Goal: Task Accomplishment & Management: Manage account settings

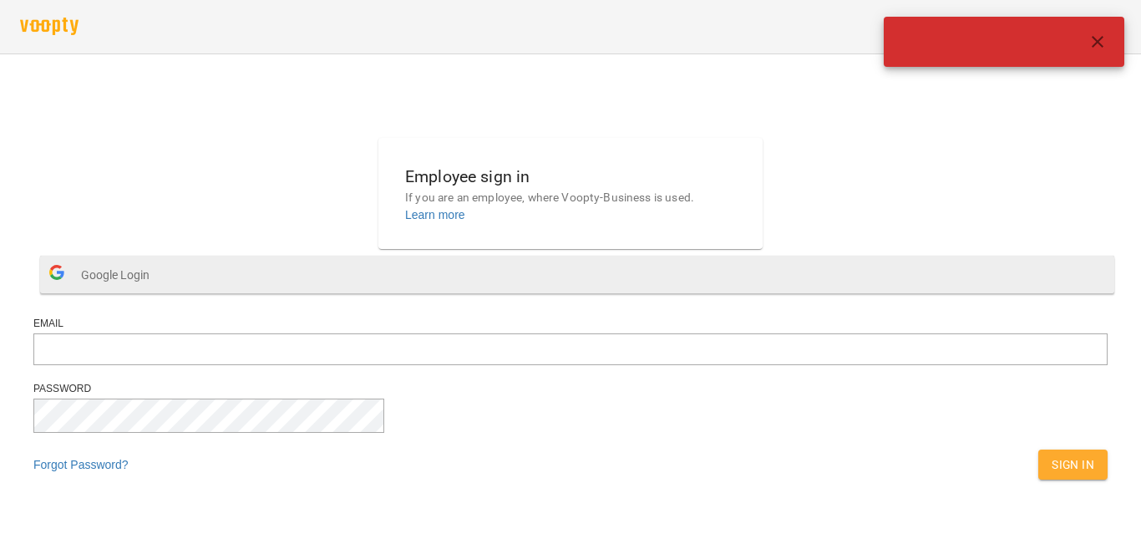
click at [158, 292] on span "Google Login" at bounding box center [119, 274] width 77 height 33
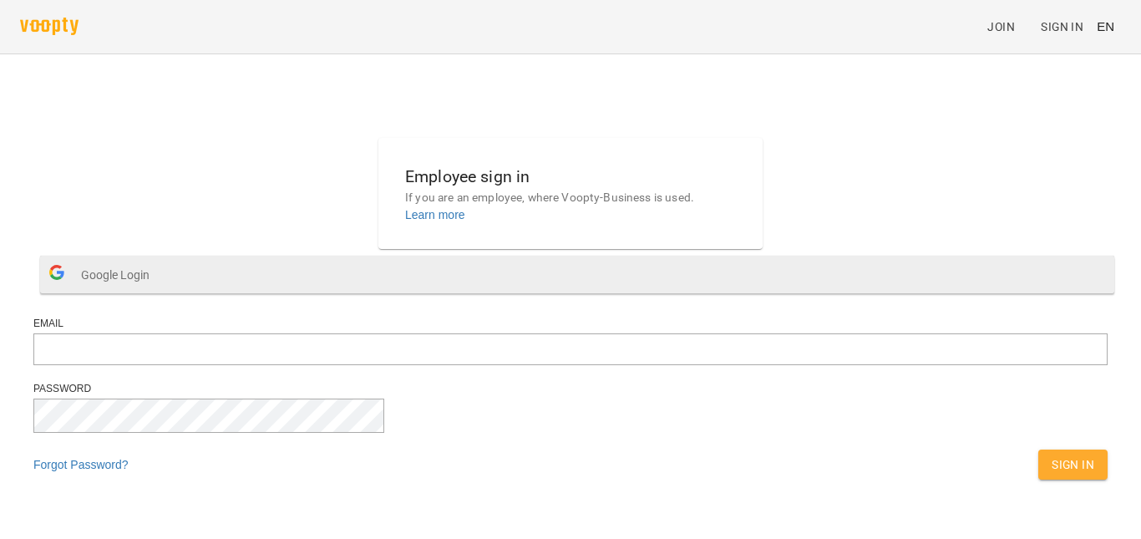
click at [435, 293] on button "Google Login" at bounding box center [577, 275] width 1074 height 38
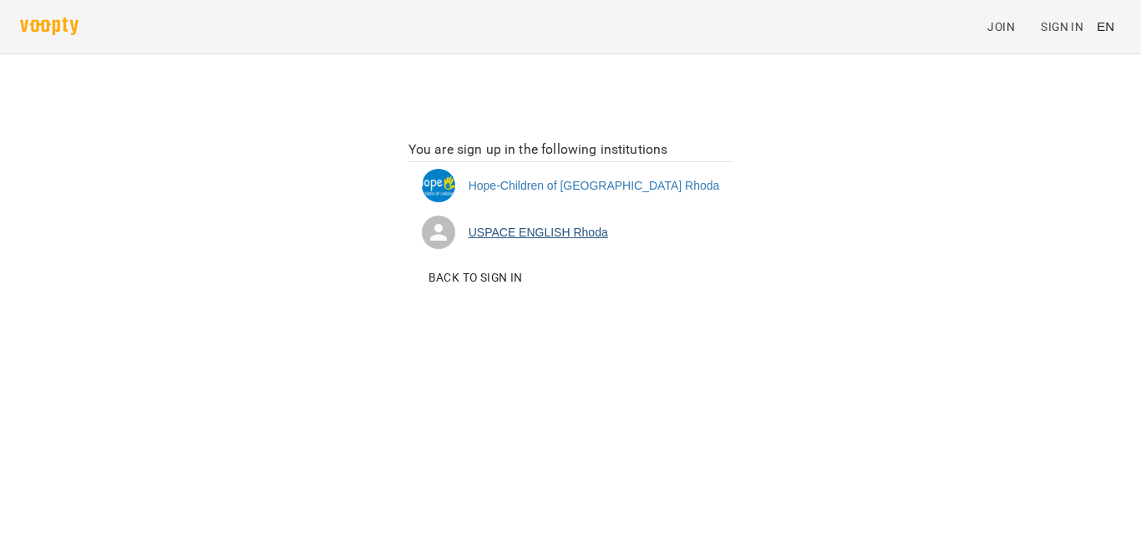
click at [610, 231] on li "USPACE ENGLISH [PERSON_NAME]" at bounding box center [571, 232] width 325 height 47
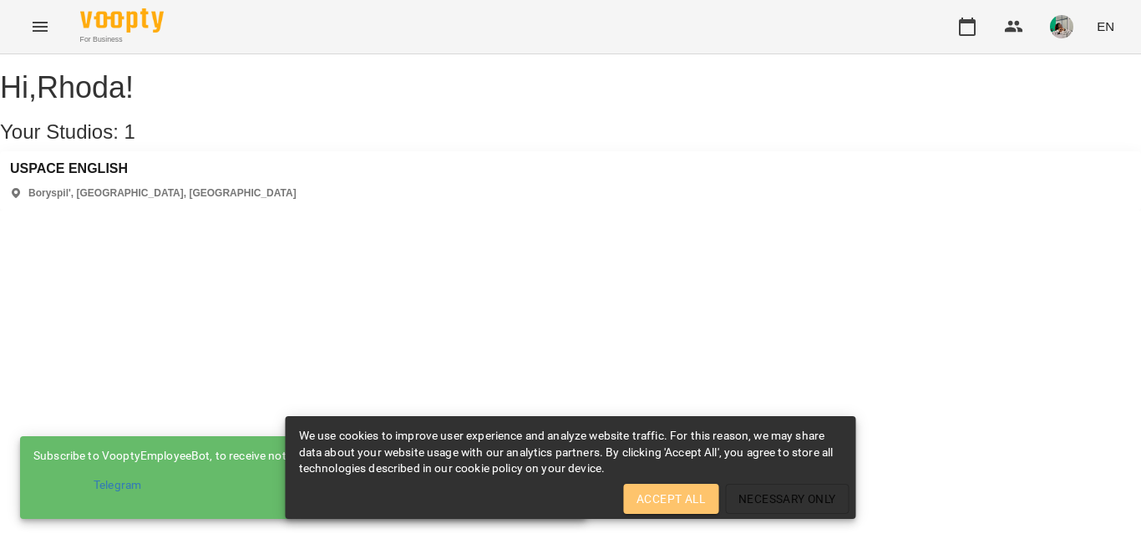
click at [658, 484] on button "Accept All" at bounding box center [670, 499] width 95 height 30
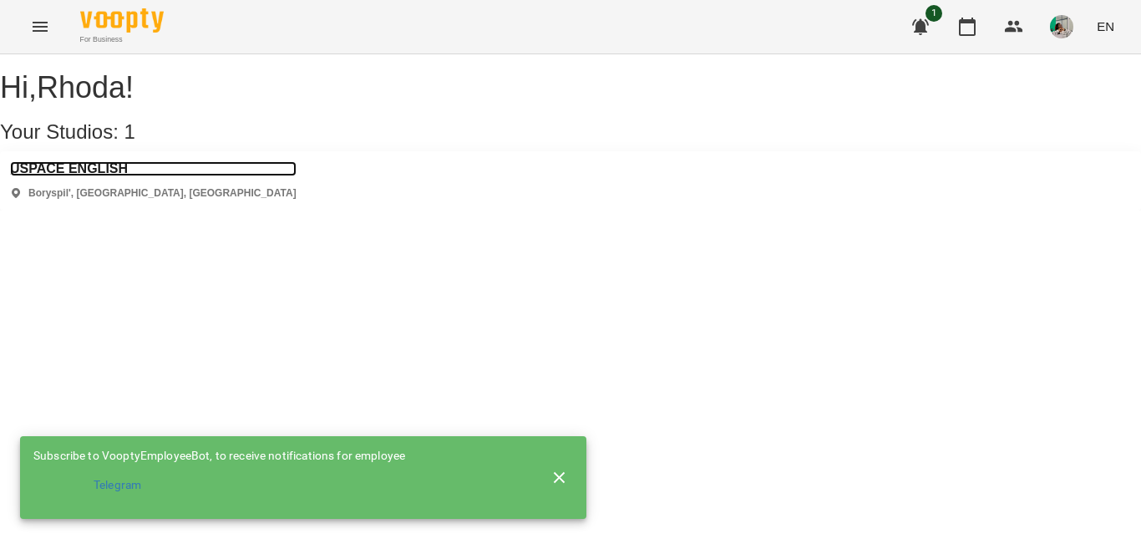
click at [123, 176] on h3 "USPACE ENGLISH" at bounding box center [153, 168] width 287 height 15
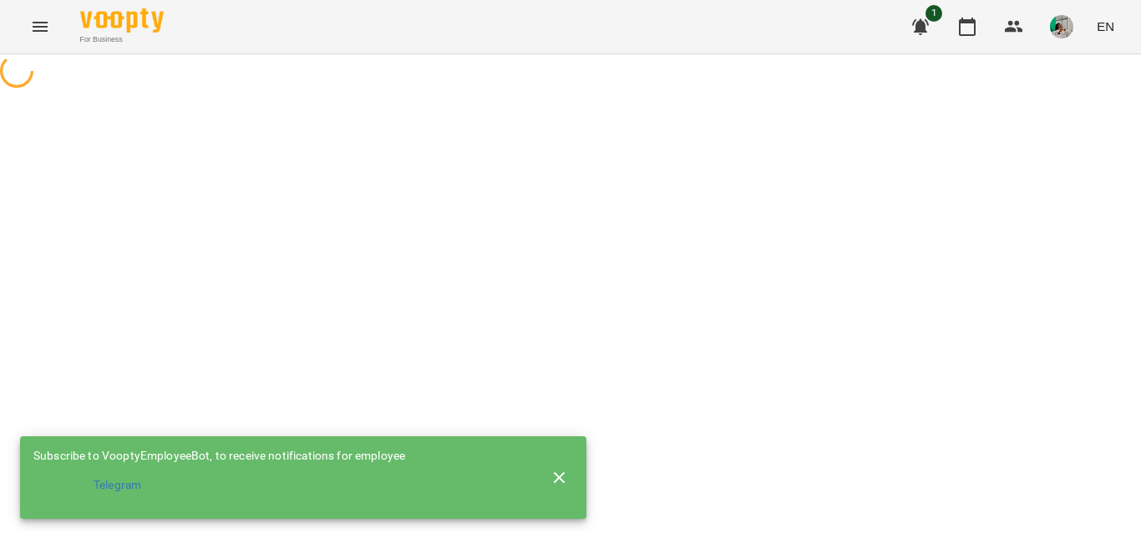
click at [552, 473] on icon "button" at bounding box center [560, 478] width 20 height 20
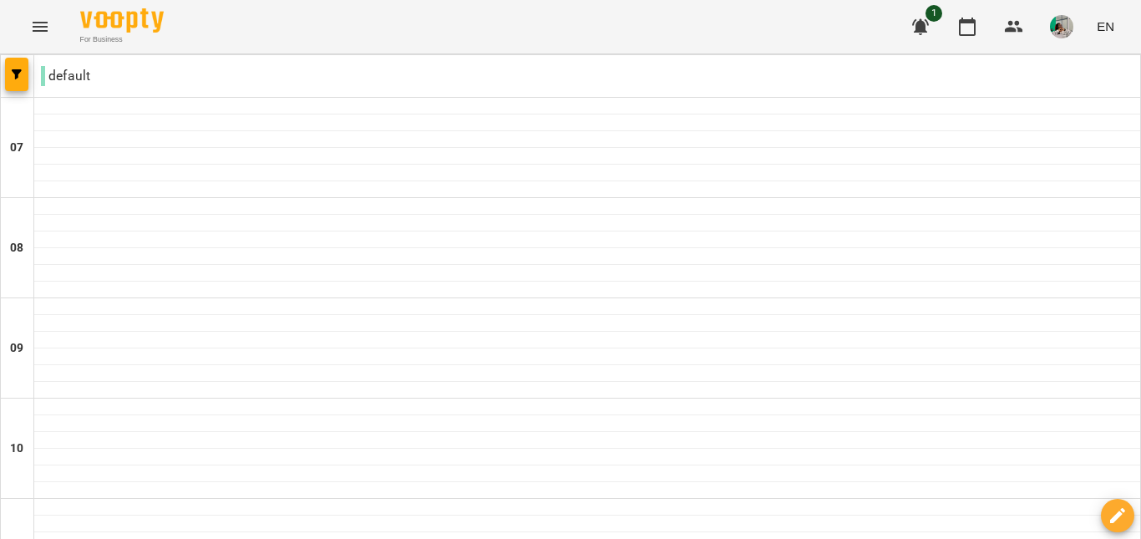
scroll to position [1080, 0]
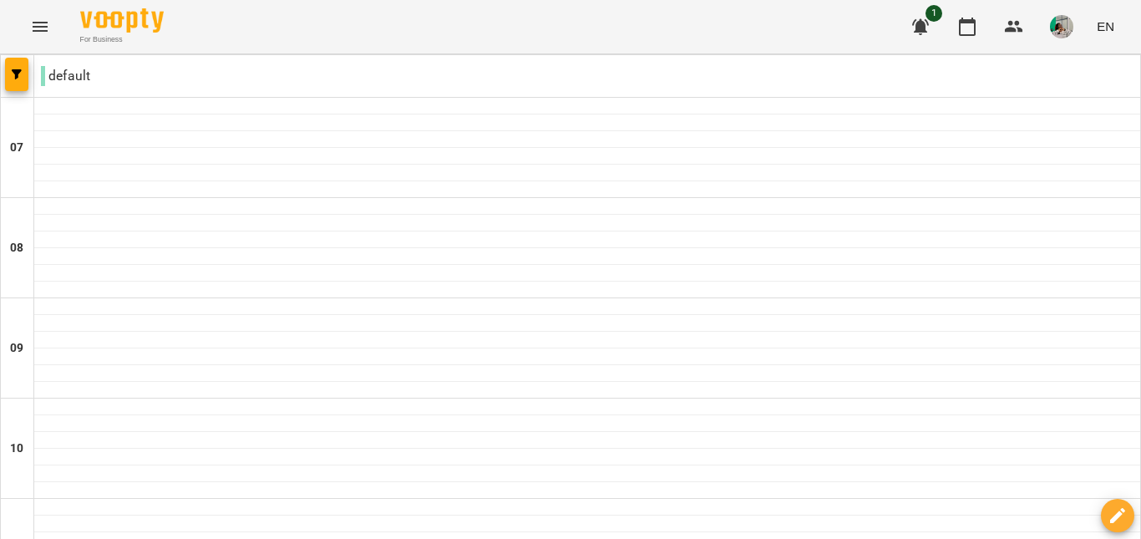
type input "**********"
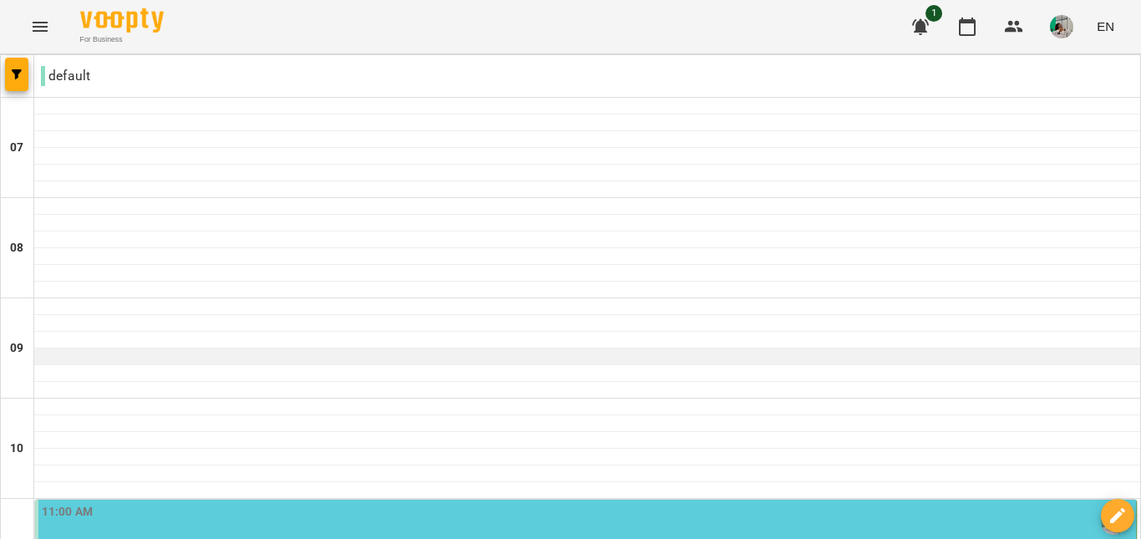
scroll to position [485, 0]
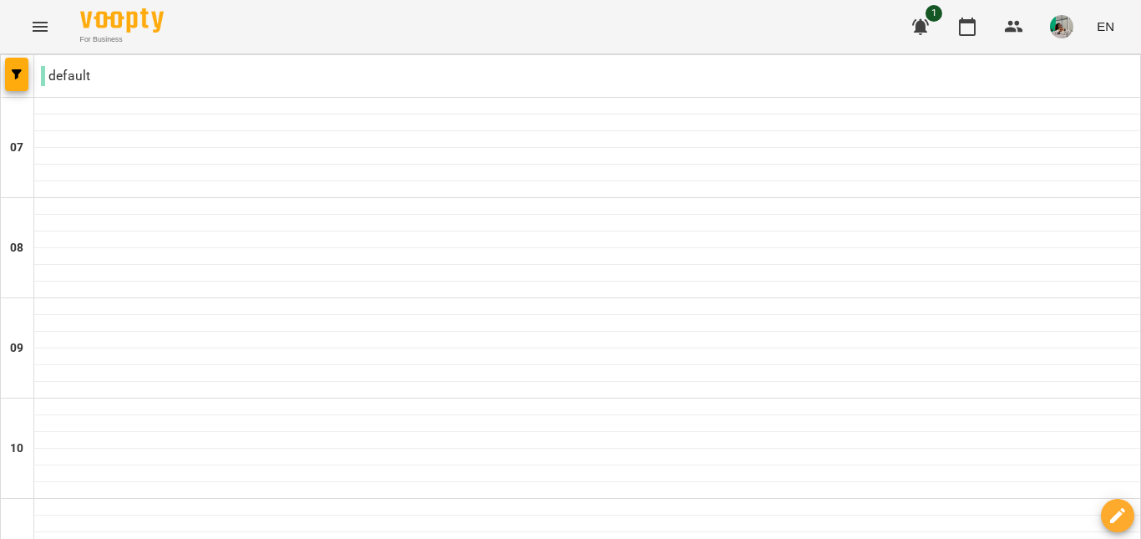
scroll to position [927, 0]
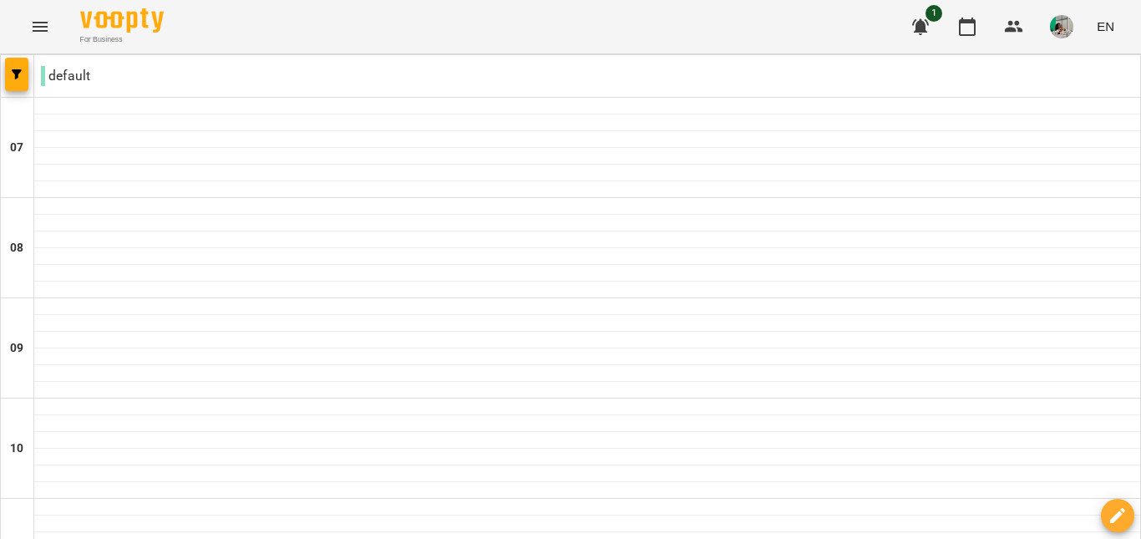
drag, startPoint x: 345, startPoint y: 283, endPoint x: 185, endPoint y: 302, distance: 161.5
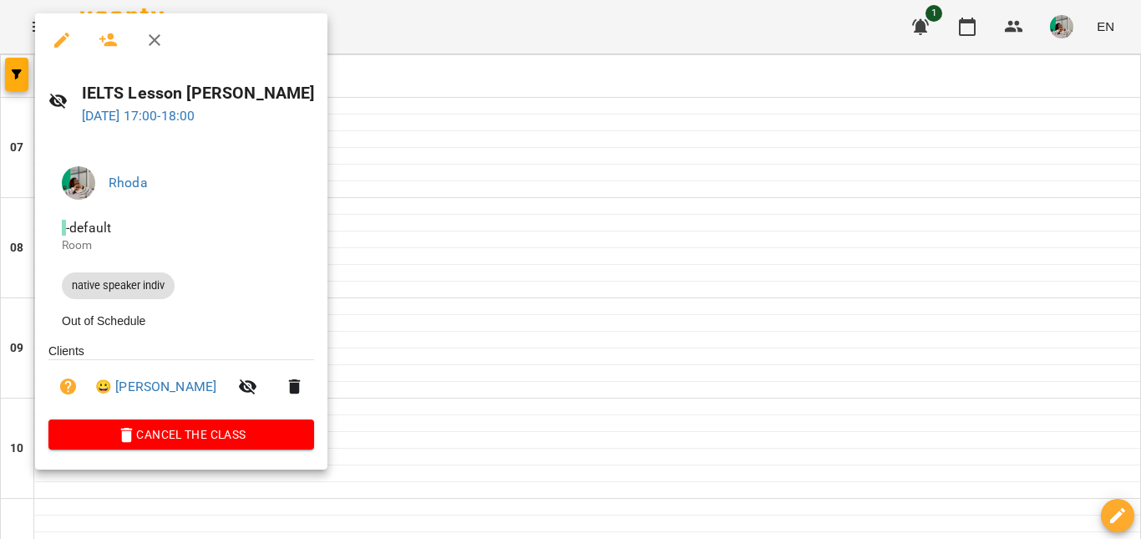
click at [64, 42] on icon "button" at bounding box center [62, 40] width 20 height 20
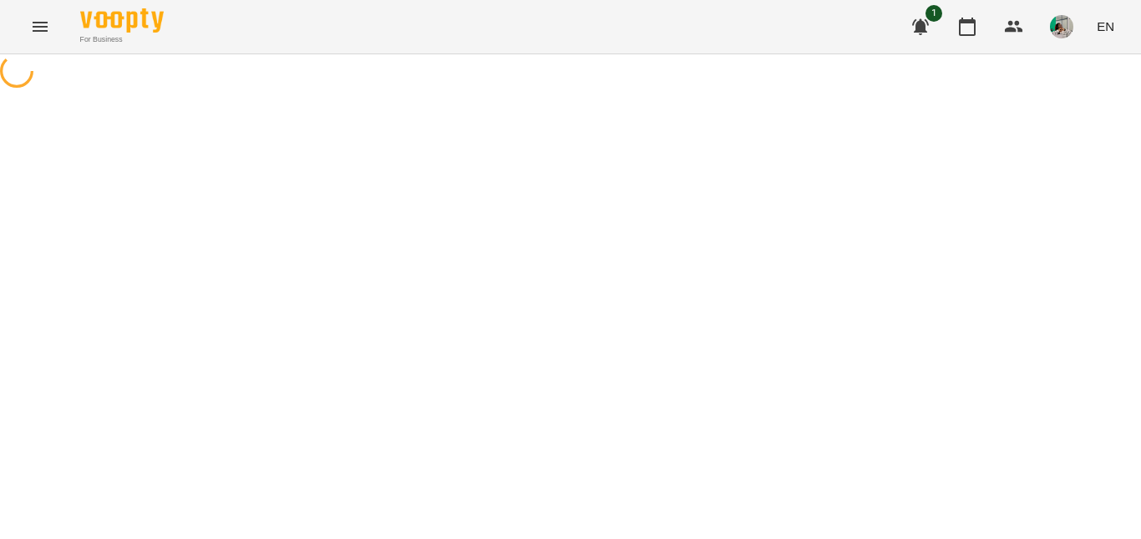
select select "**********"
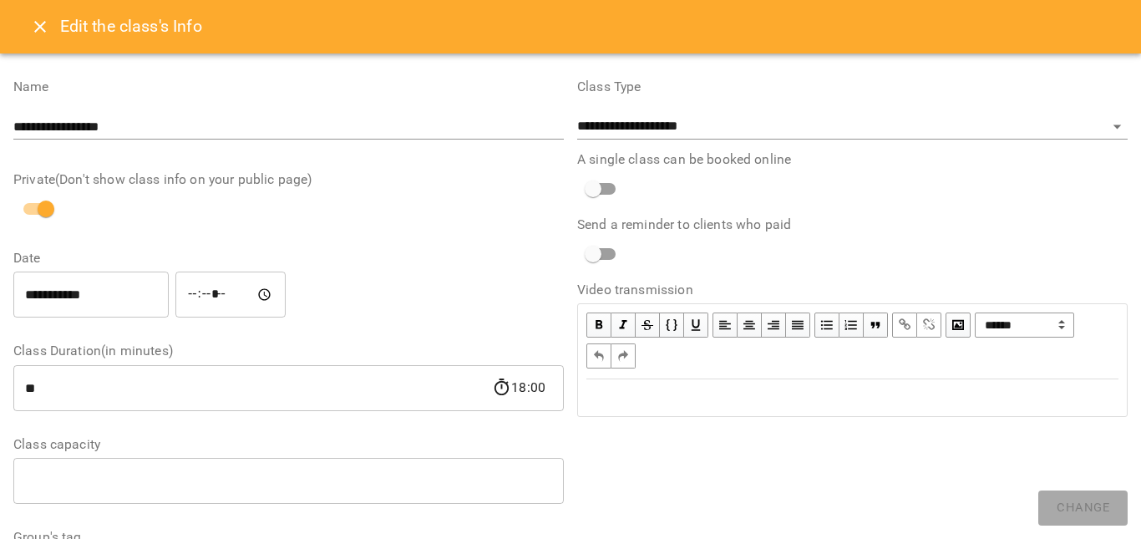
click at [42, 29] on icon "Close" at bounding box center [40, 27] width 12 height 12
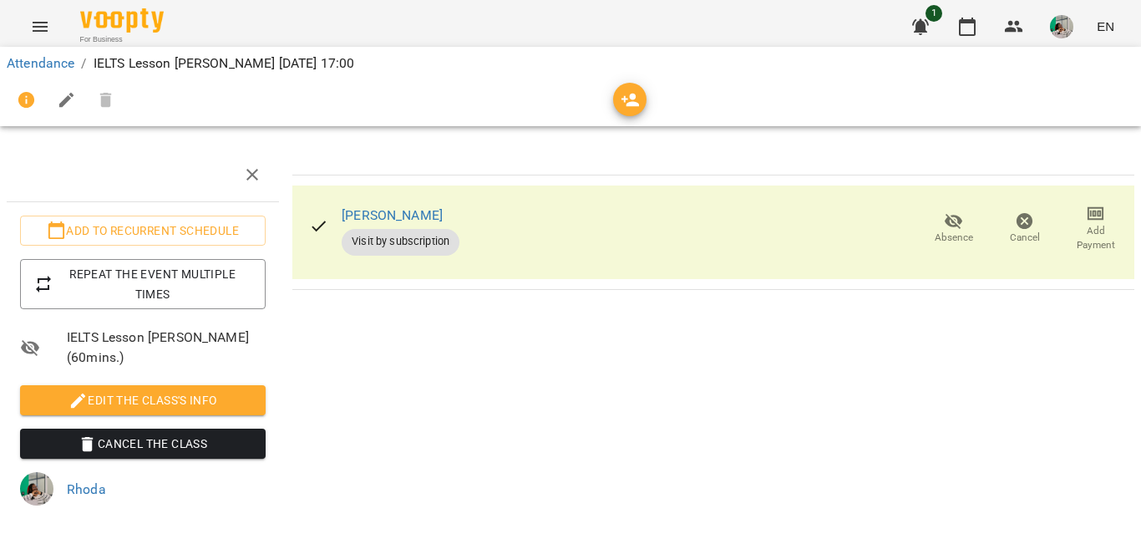
click at [921, 46] on div "Attendance / IELTS Lesson Kate Fri, 22 Aug 2025 17:00" at bounding box center [571, 86] width 1148 height 86
click at [918, 30] on icon "button" at bounding box center [920, 27] width 17 height 16
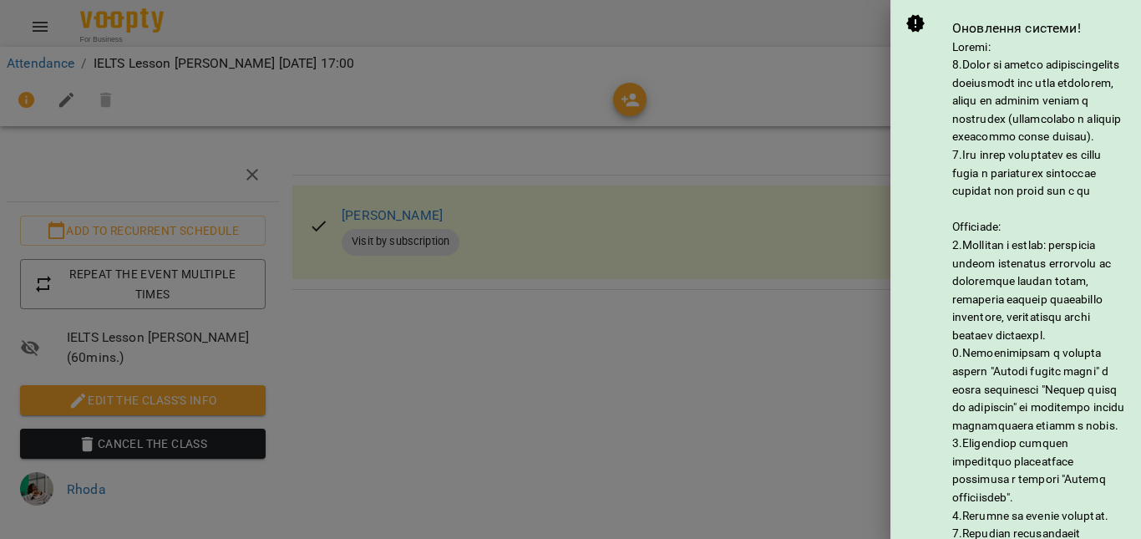
scroll to position [276, 0]
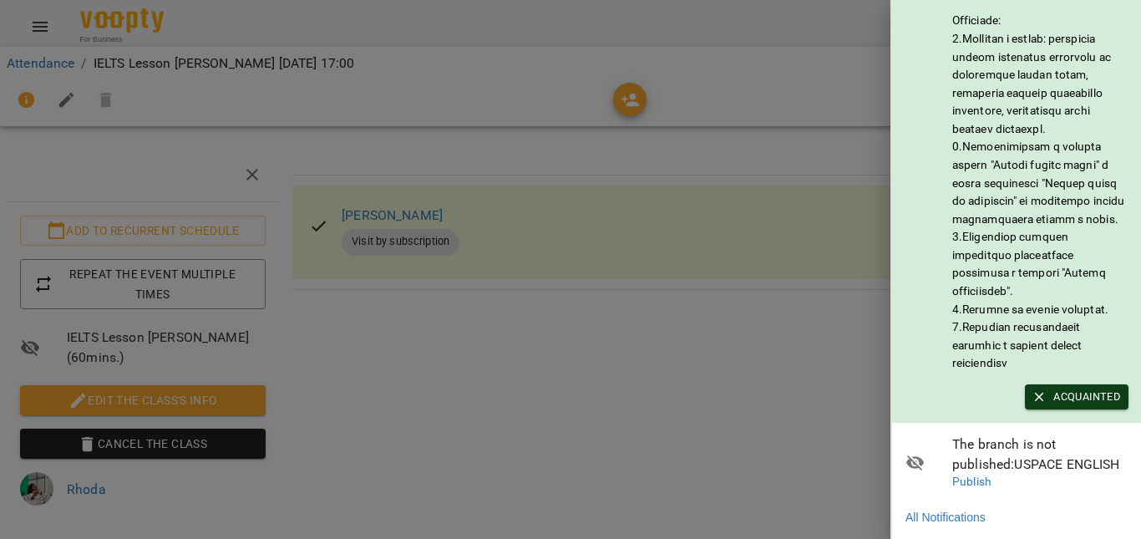
click at [1064, 389] on span "Acquainted" at bounding box center [1076, 397] width 87 height 18
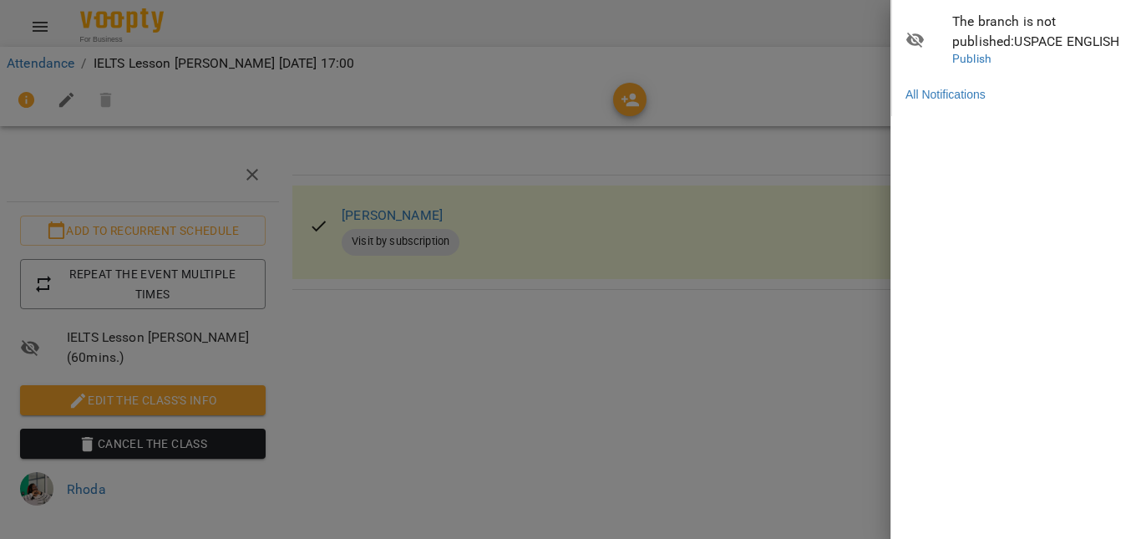
scroll to position [0, 0]
click at [798, 94] on div at bounding box center [570, 269] width 1141 height 539
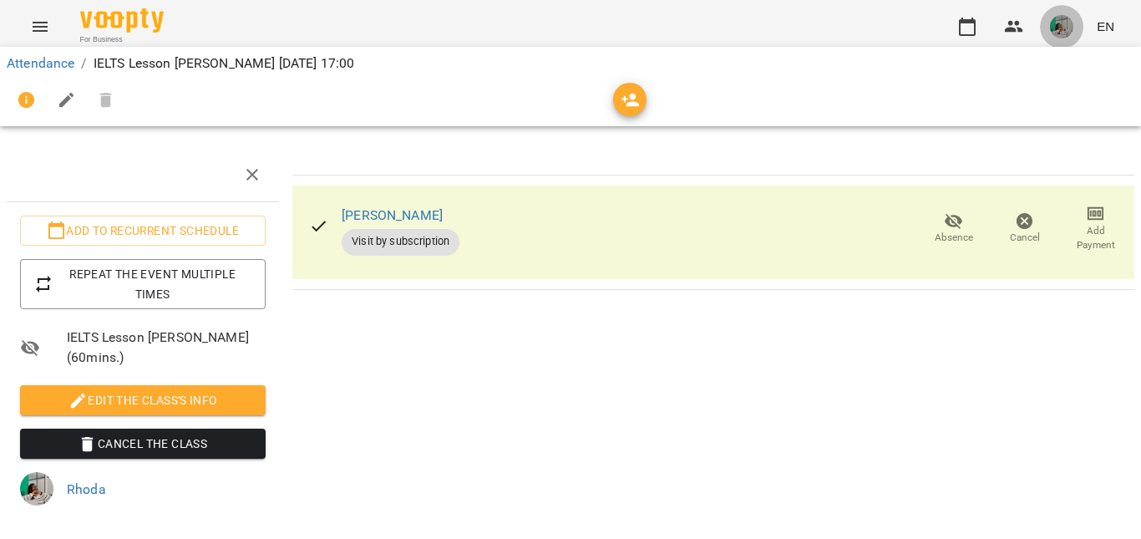
click at [1060, 23] on img "button" at bounding box center [1061, 26] width 23 height 23
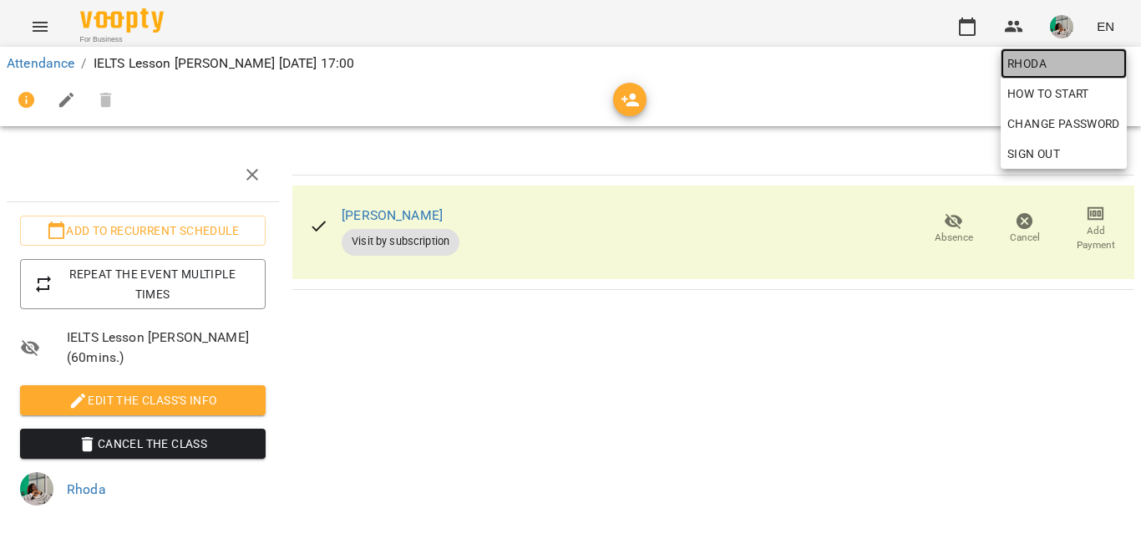
click at [1046, 64] on span "Rhoda" at bounding box center [1064, 63] width 113 height 20
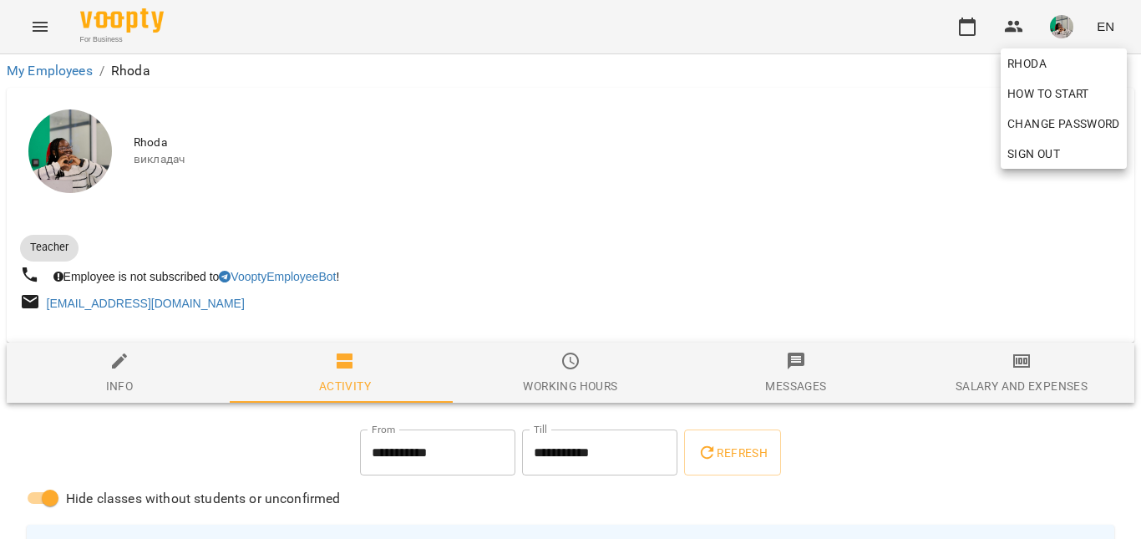
click at [562, 240] on div at bounding box center [570, 269] width 1141 height 539
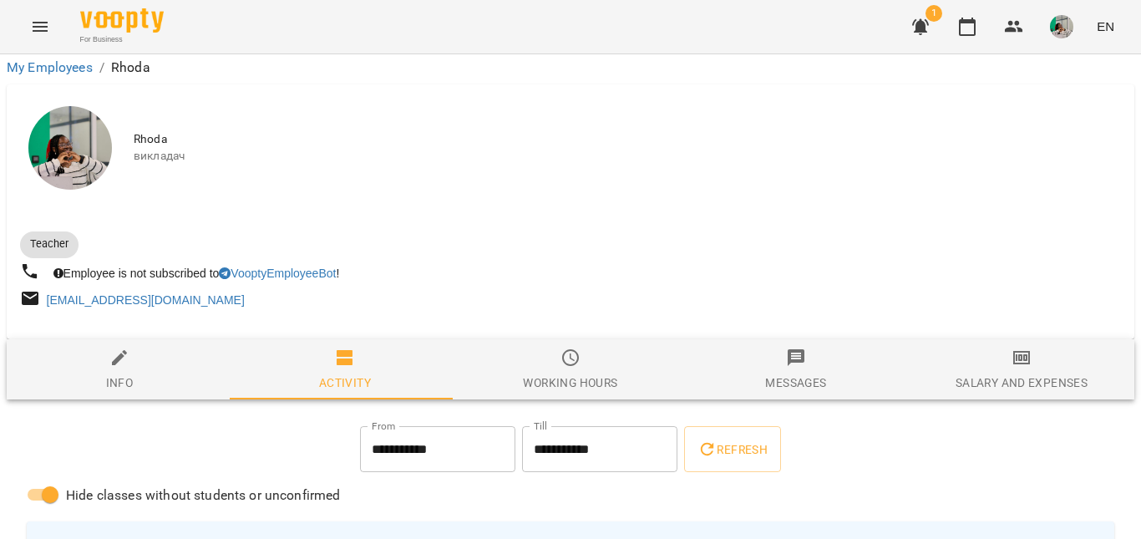
scroll to position [171, 0]
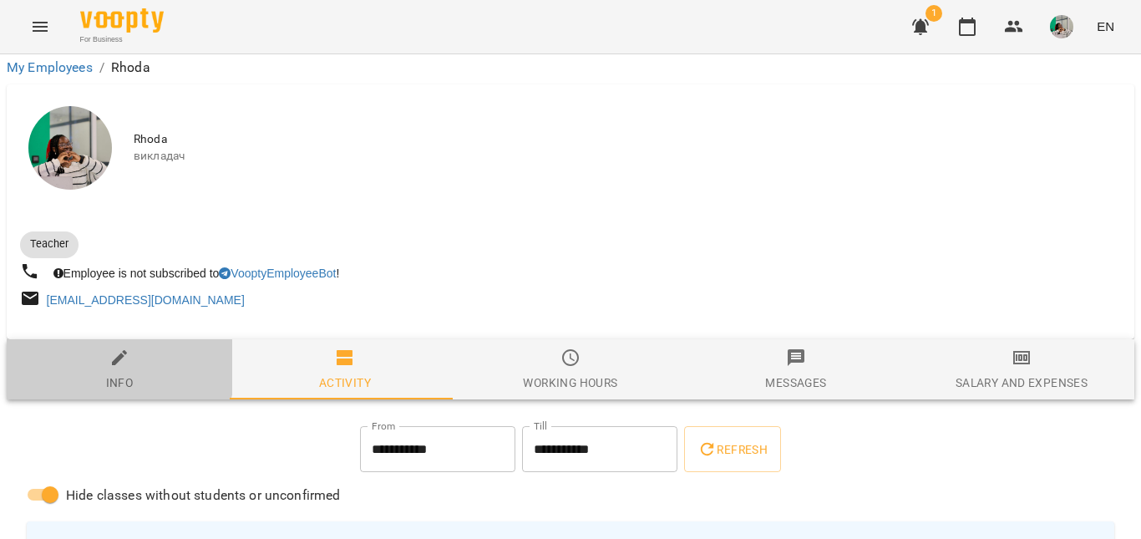
click at [86, 348] on span "Info" at bounding box center [120, 370] width 206 height 45
select select "**"
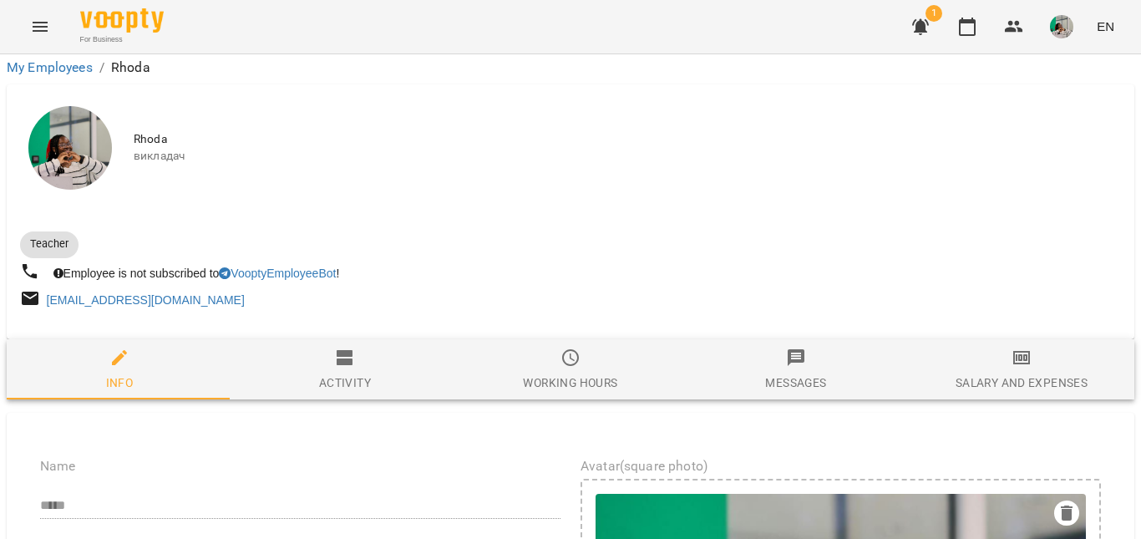
scroll to position [41, 0]
click at [354, 373] on div "Activity" at bounding box center [345, 383] width 52 height 20
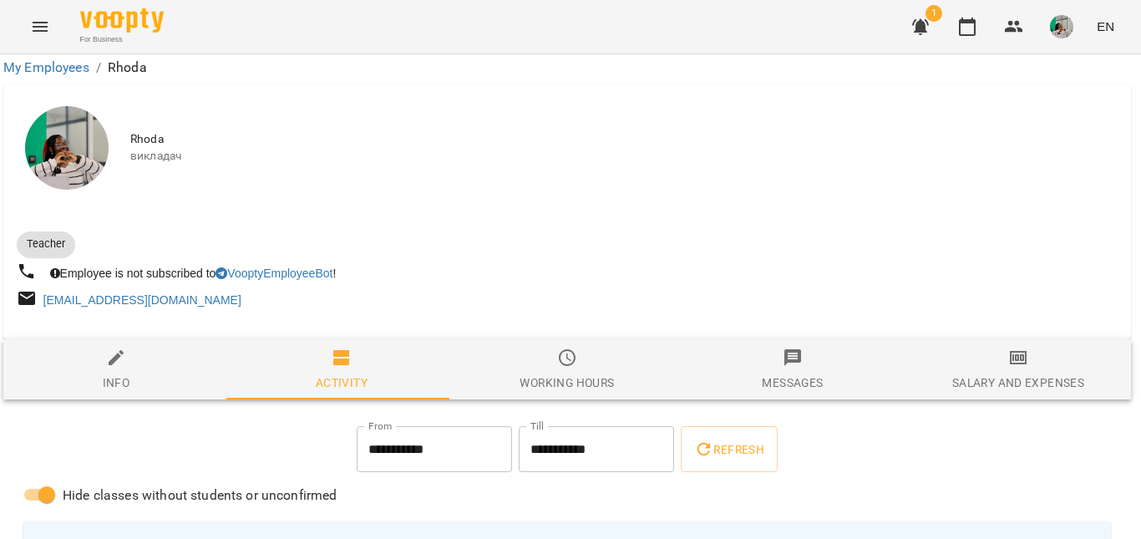
scroll to position [99, 3]
click at [593, 373] on div "Working hours" at bounding box center [567, 383] width 94 height 20
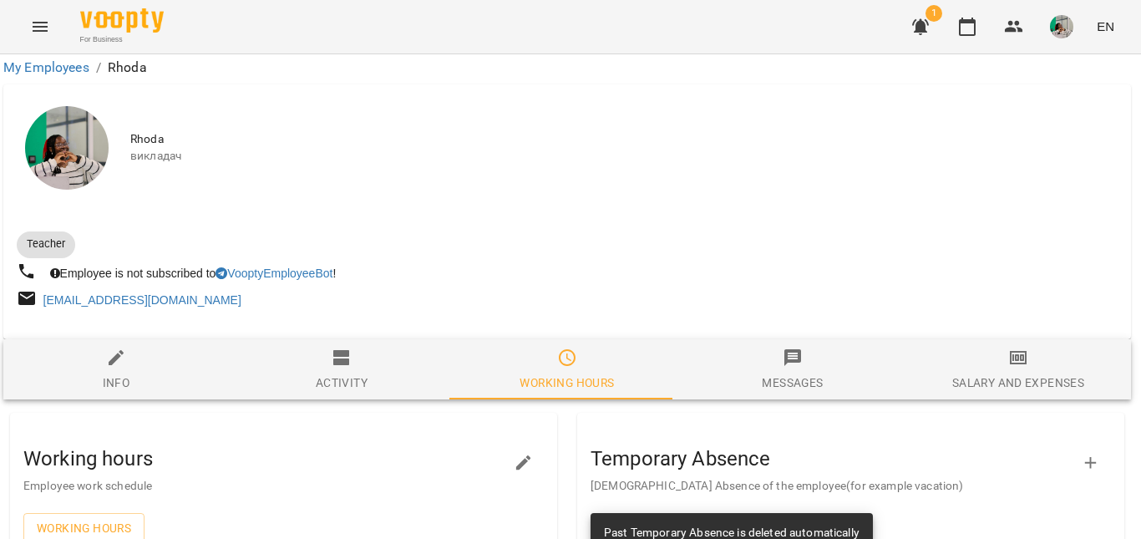
scroll to position [292, 3]
click at [131, 518] on span "Working hours" at bounding box center [84, 528] width 94 height 20
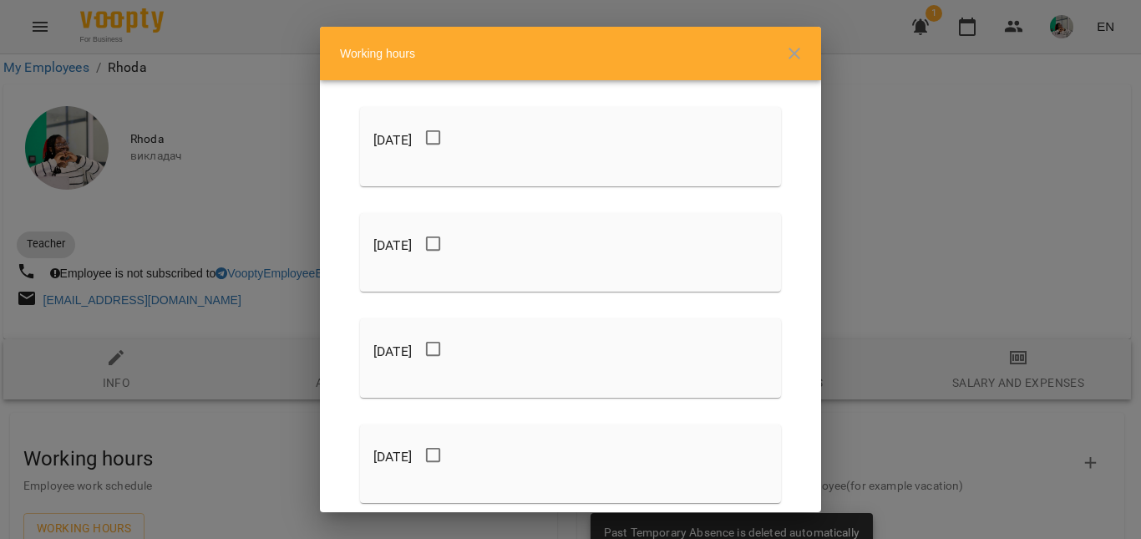
scroll to position [442, 0]
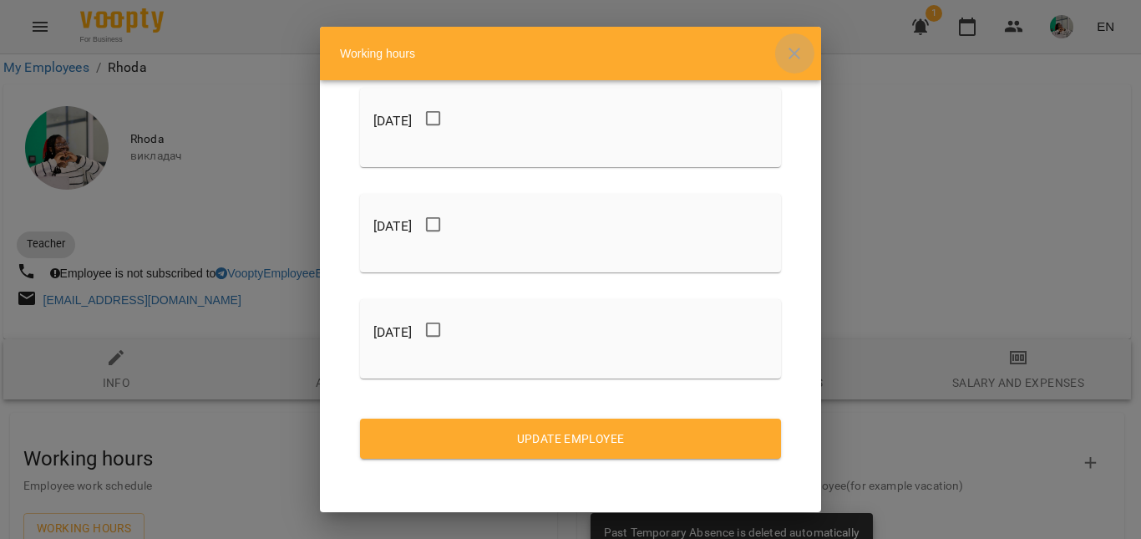
click at [785, 47] on icon "button" at bounding box center [794, 53] width 20 height 20
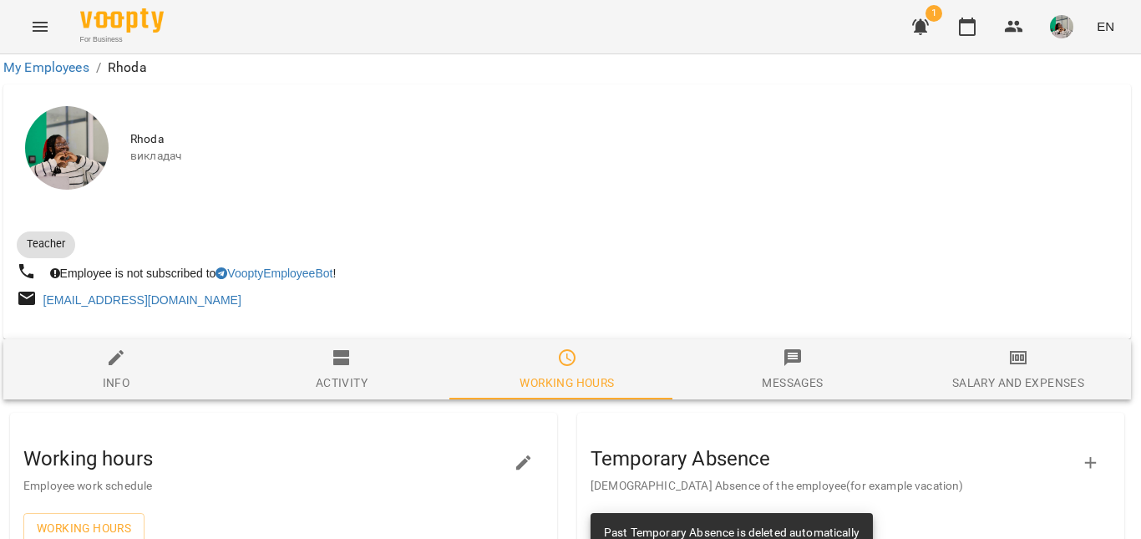
scroll to position [4, 3]
click at [785, 364] on icon "button" at bounding box center [792, 357] width 17 height 17
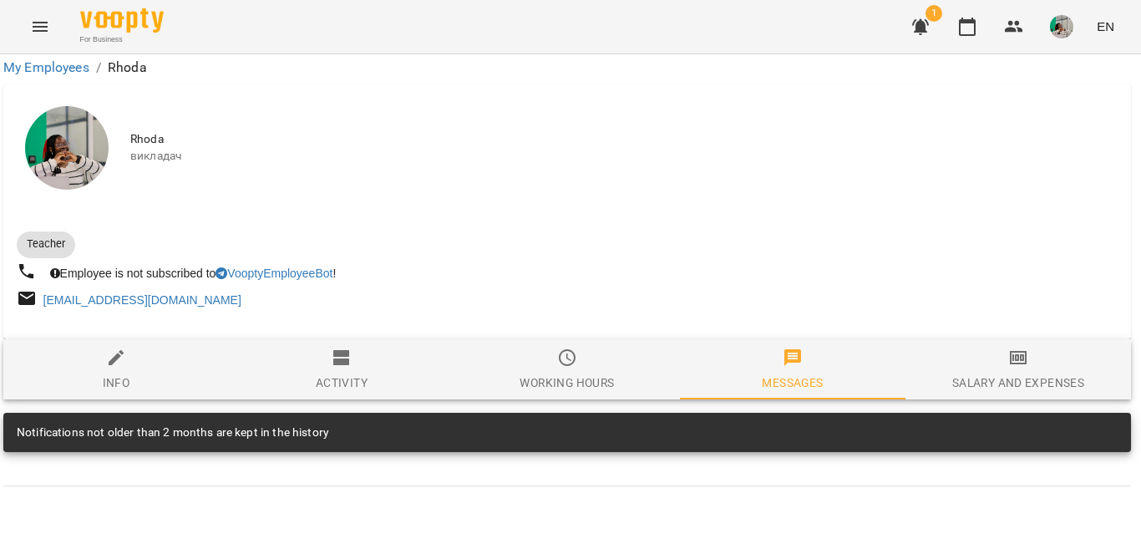
scroll to position [0, 3]
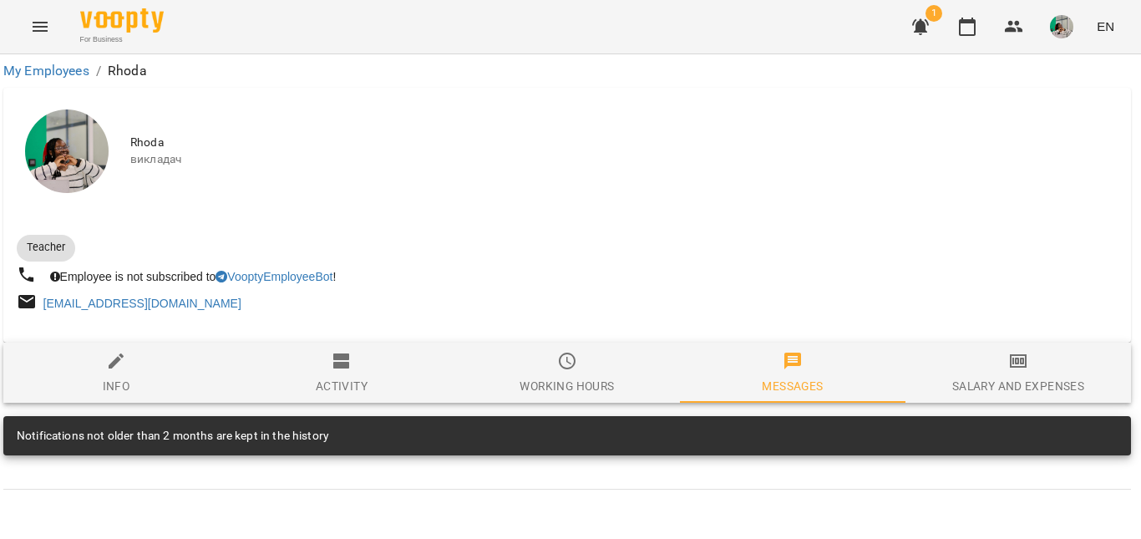
click at [1004, 391] on div "Salary and Expenses" at bounding box center [1018, 386] width 132 height 20
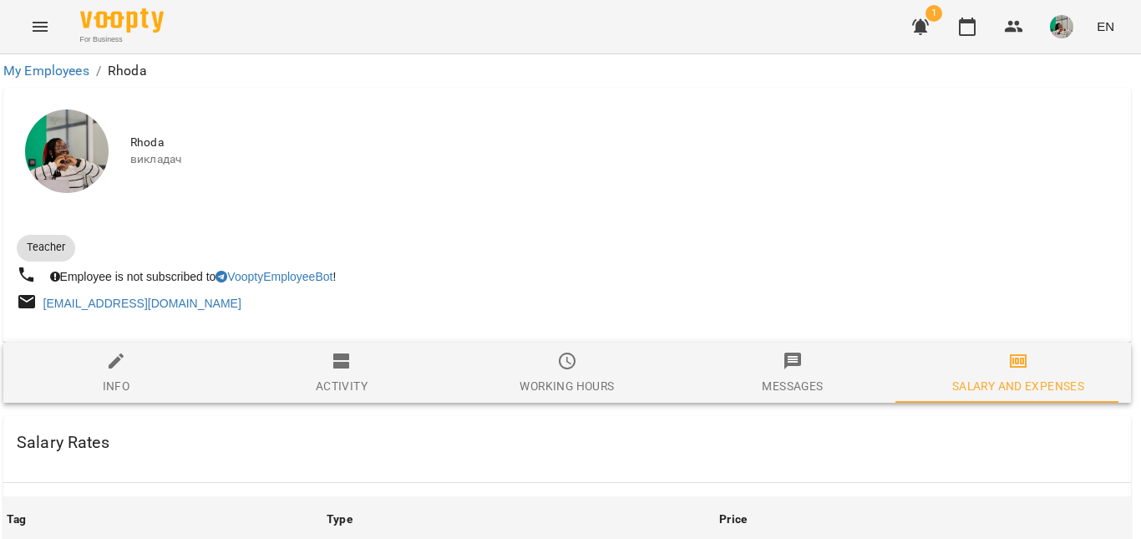
click at [920, 33] on icon "button" at bounding box center [921, 27] width 20 height 20
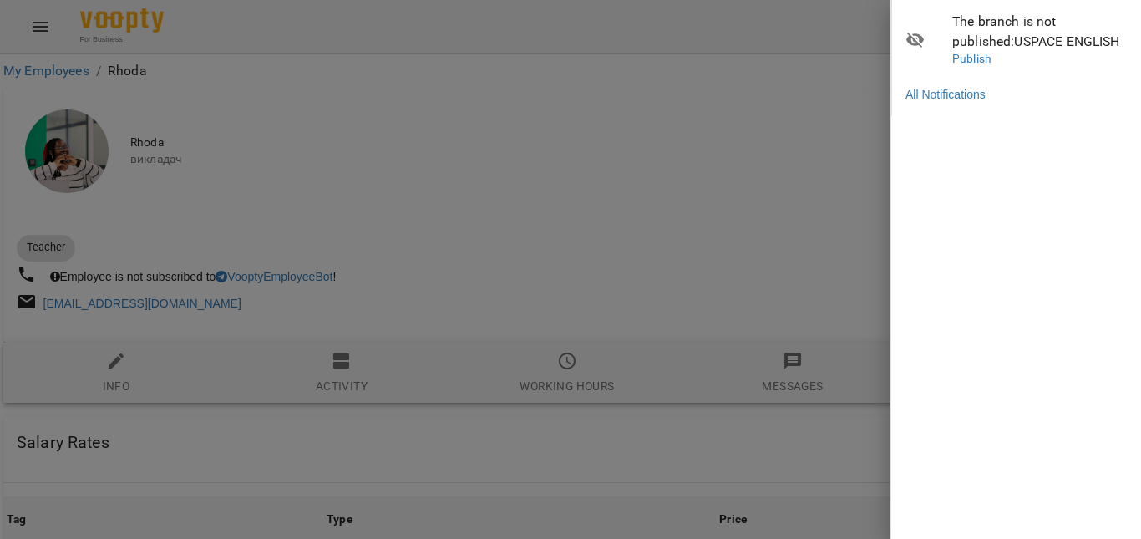
click at [690, 204] on div at bounding box center [570, 269] width 1141 height 539
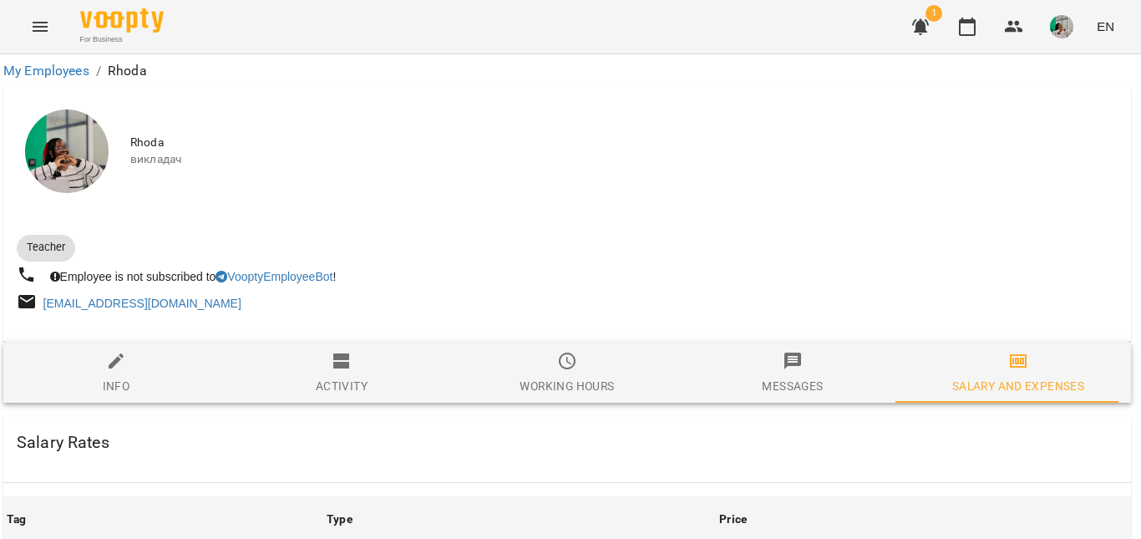
click at [24, 33] on button "Menu" at bounding box center [40, 27] width 40 height 40
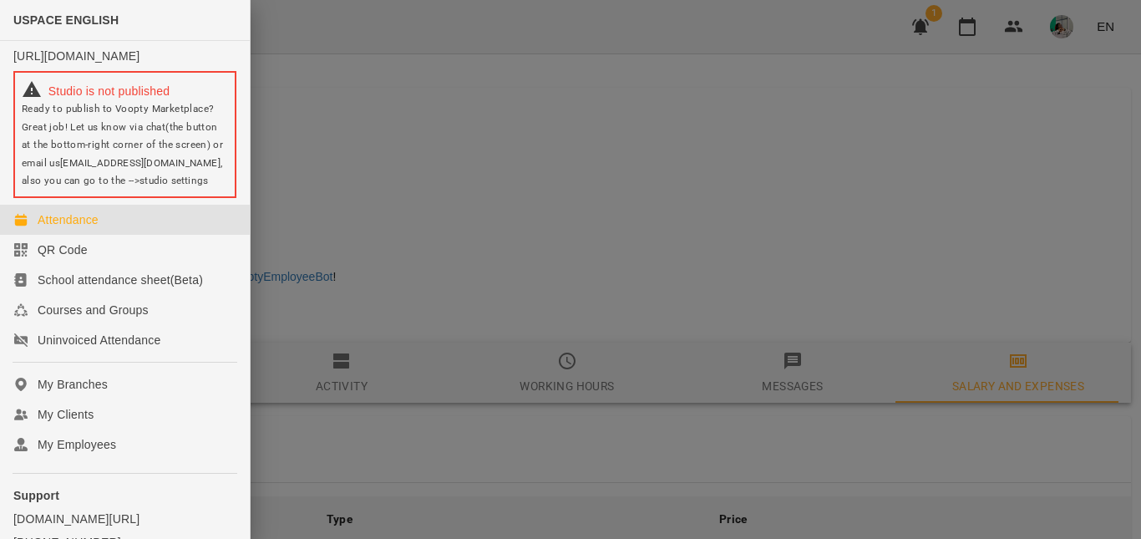
click at [89, 228] on div "Attendance" at bounding box center [68, 219] width 61 height 17
